Goal: Task Accomplishment & Management: Use online tool/utility

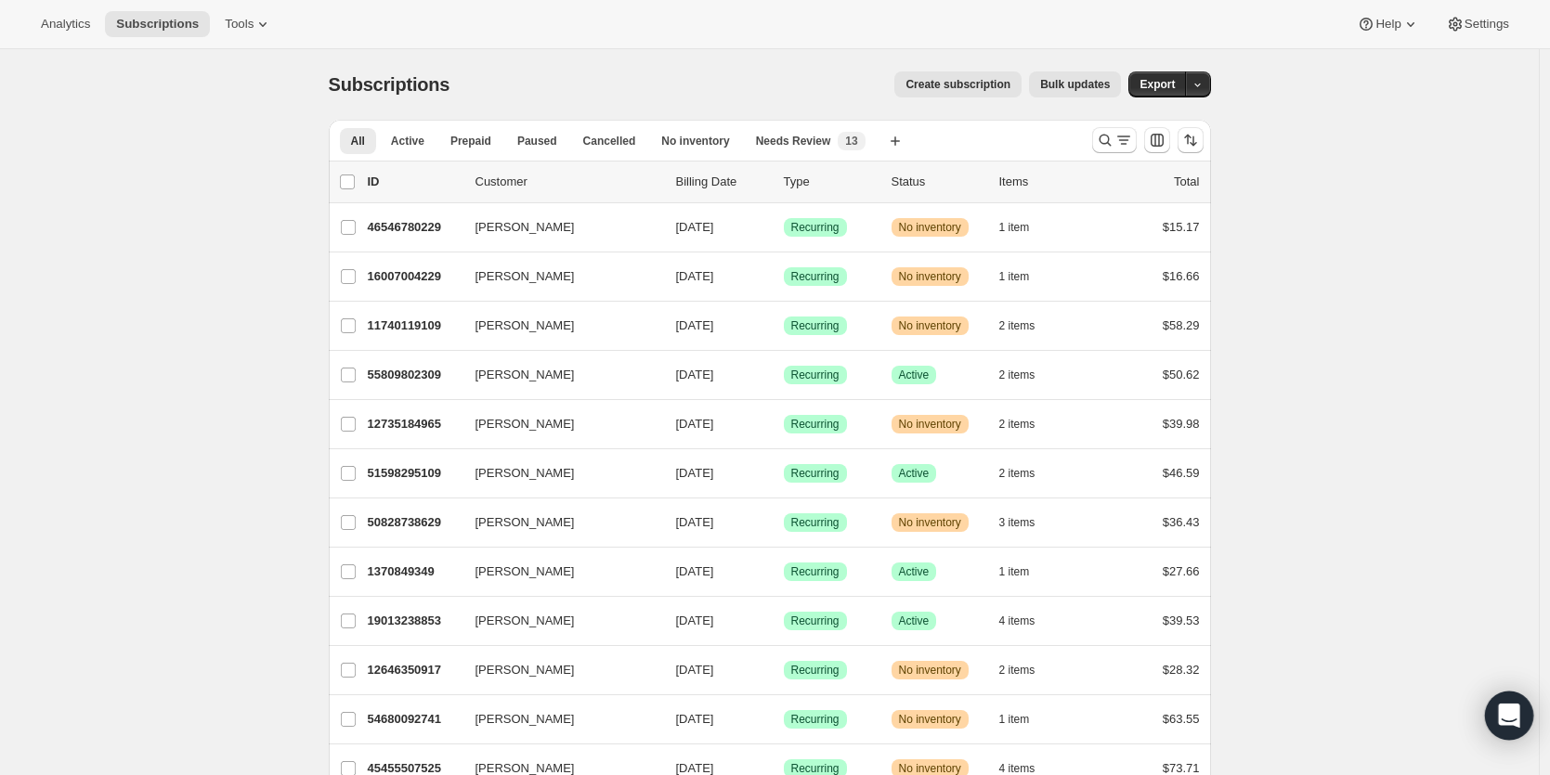
click at [1520, 719] on div "Open Intercom Messenger" at bounding box center [1509, 716] width 49 height 49
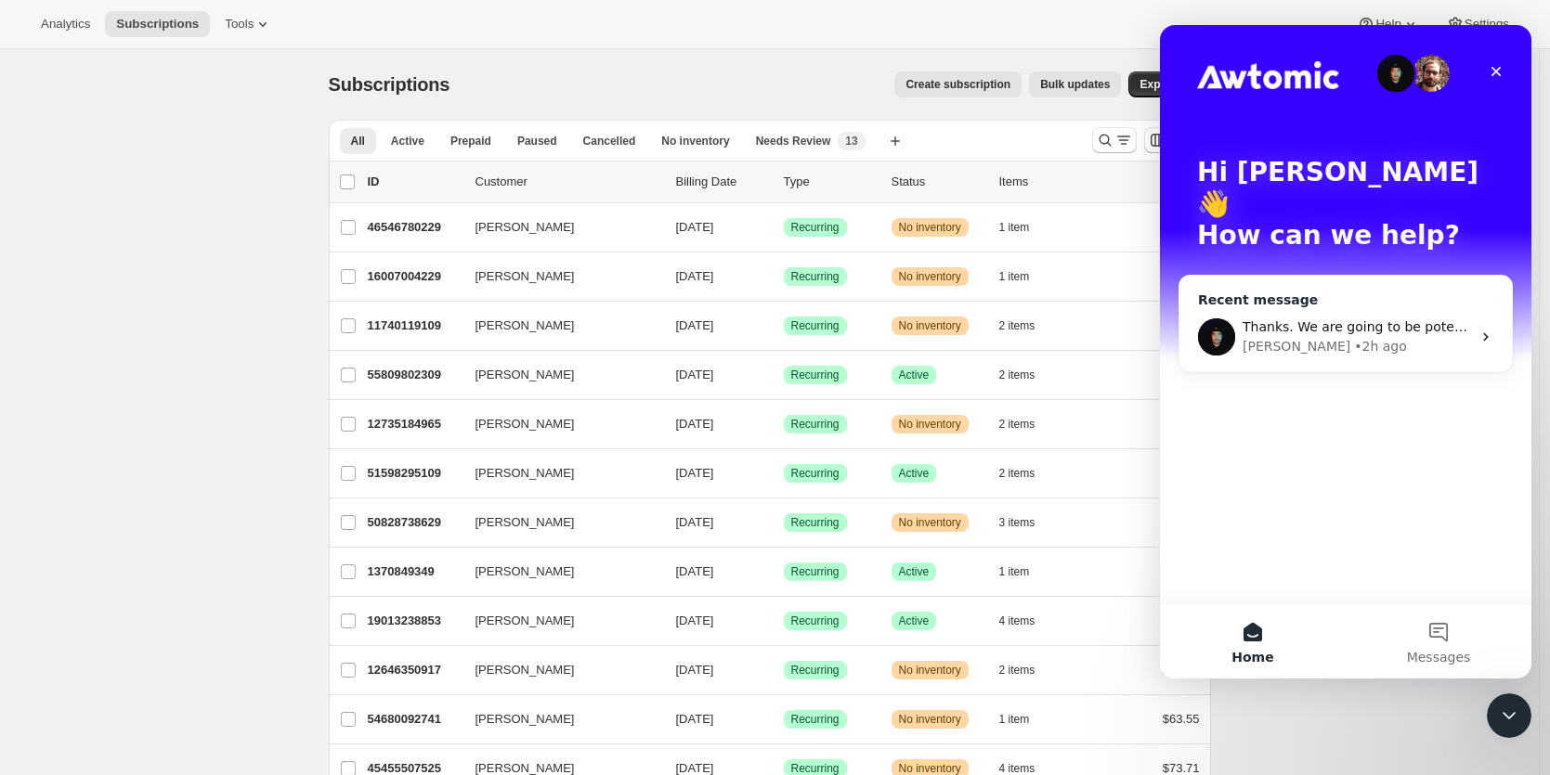
click at [1356, 337] on div "[PERSON_NAME] • 2h ago" at bounding box center [1356, 346] width 228 height 19
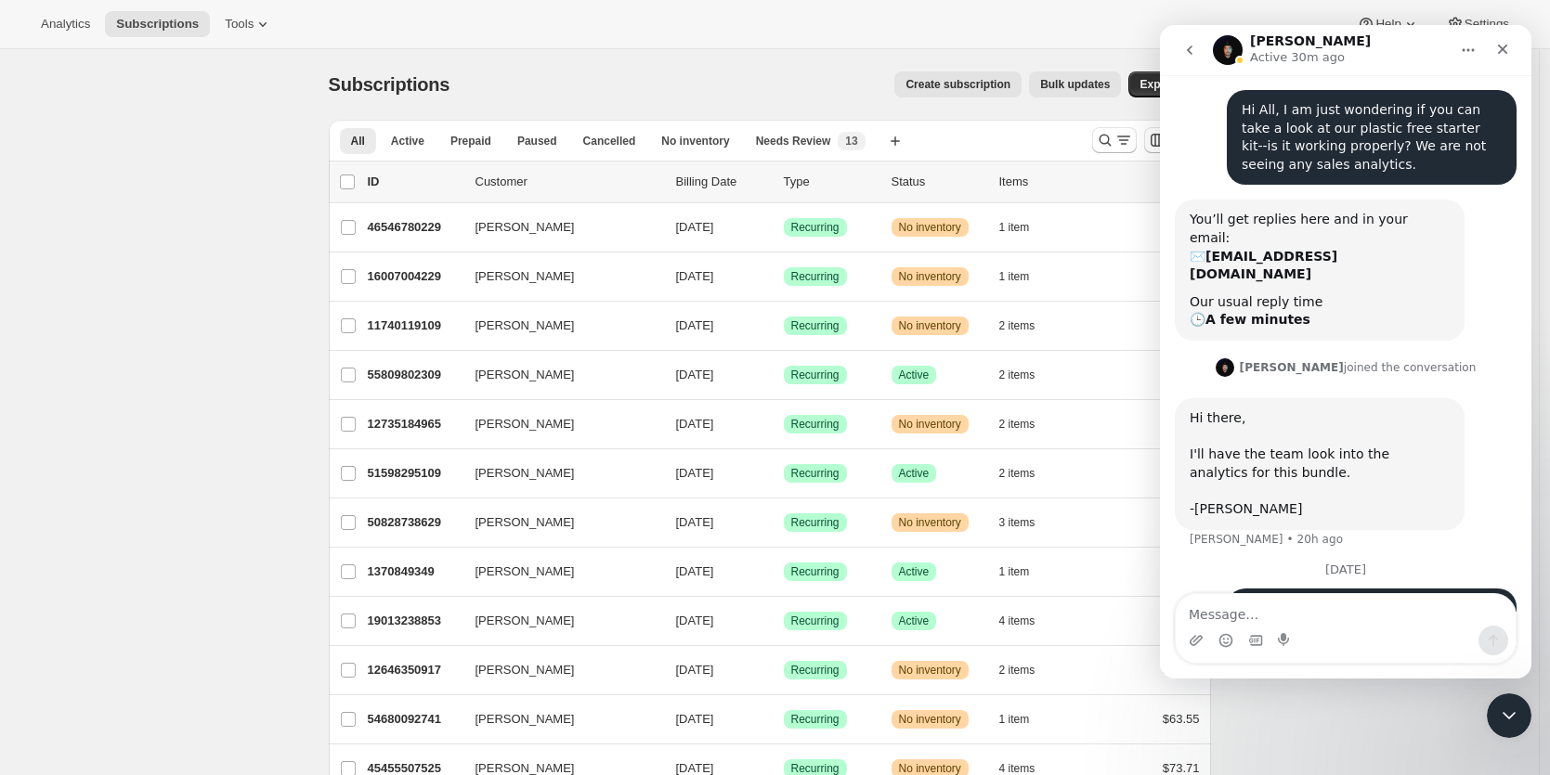
scroll to position [215, 0]
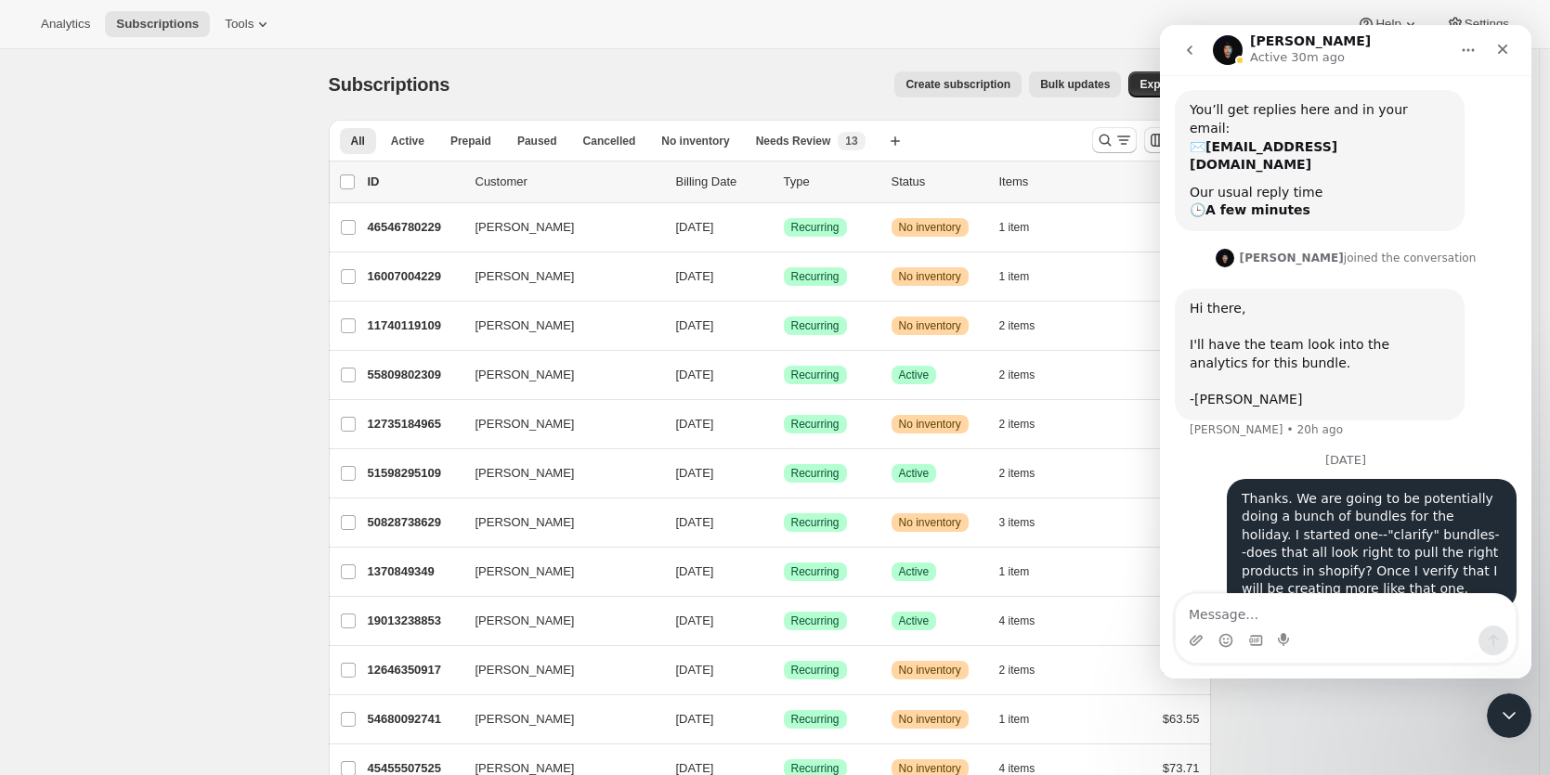
click at [1189, 52] on icon "go back" at bounding box center [1190, 49] width 6 height 9
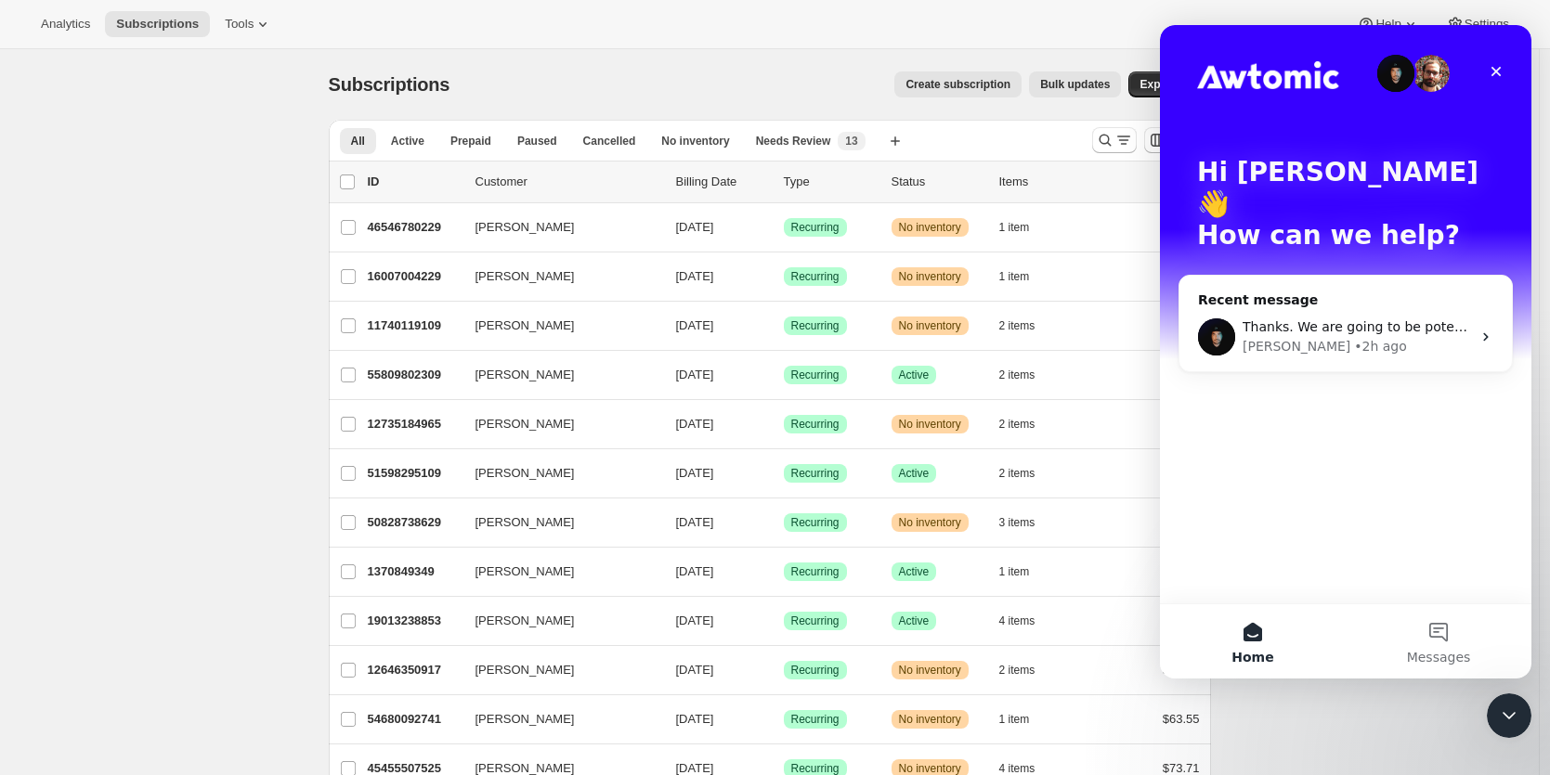
scroll to position [0, 0]
click at [1492, 71] on icon "Close" at bounding box center [1495, 71] width 15 height 15
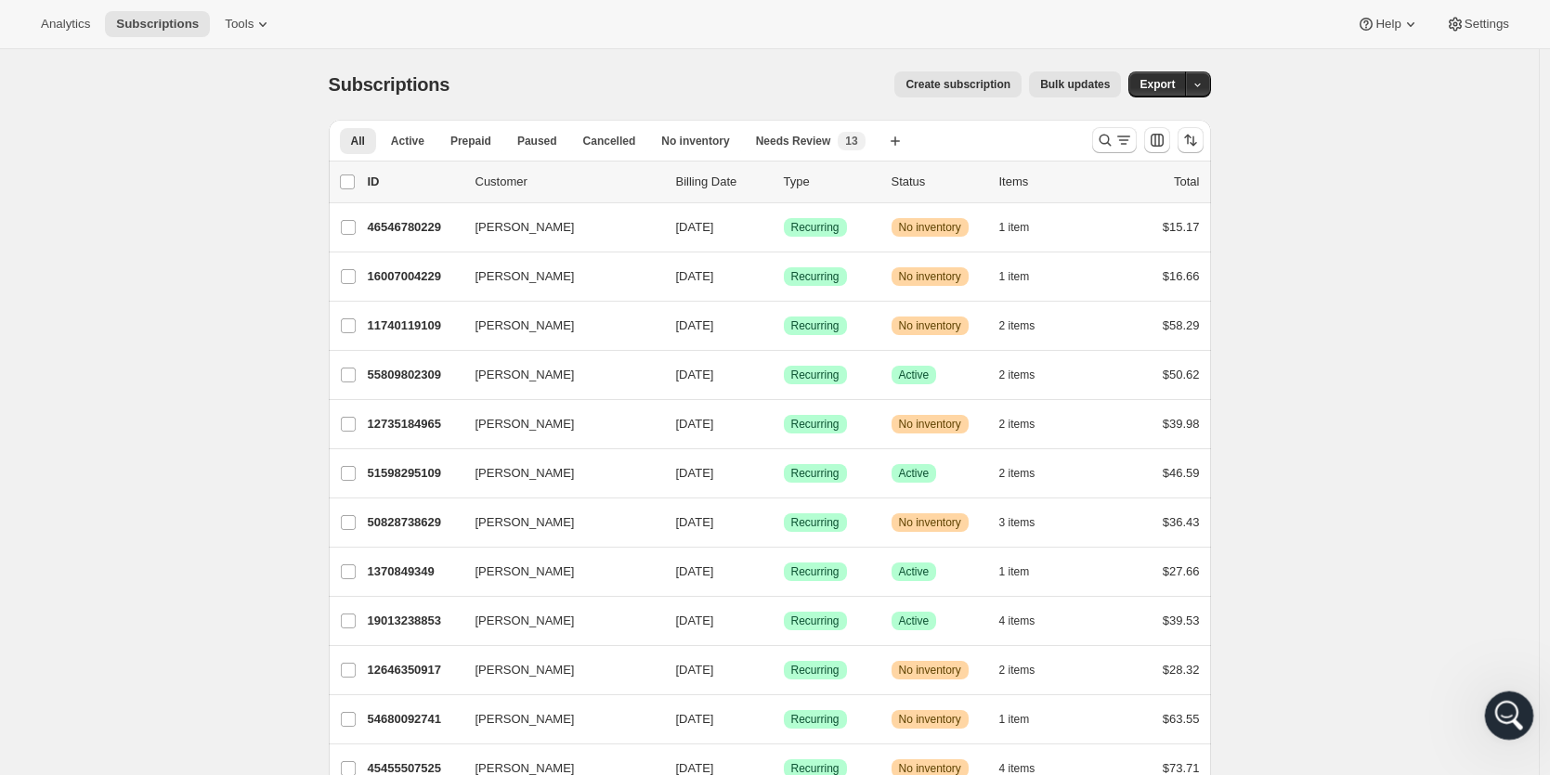
click at [1491, 716] on icon "Open Intercom Messenger" at bounding box center [1506, 713] width 31 height 31
